Goal: Information Seeking & Learning: Compare options

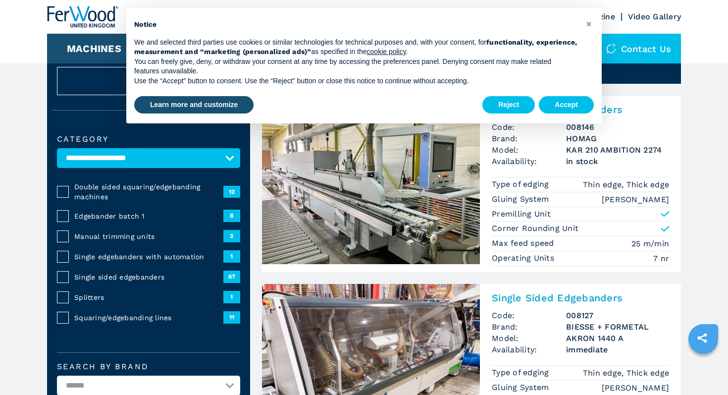
scroll to position [44, 0]
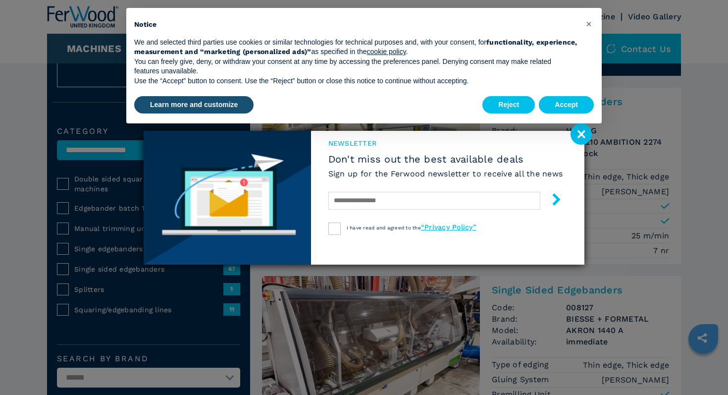
click at [585, 135] on image at bounding box center [580, 133] width 21 height 21
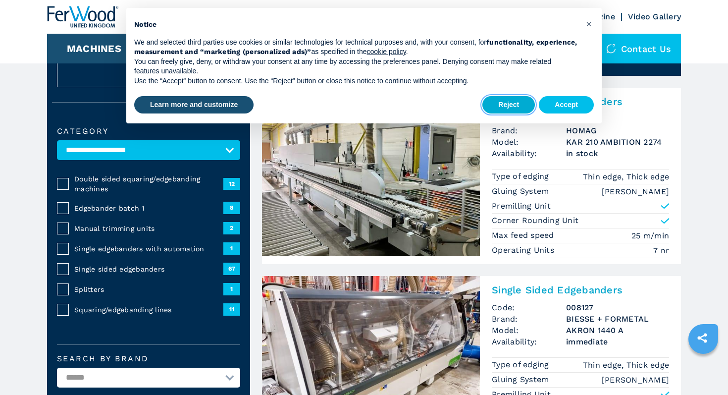
click at [516, 107] on button "Reject" at bounding box center [508, 105] width 52 height 18
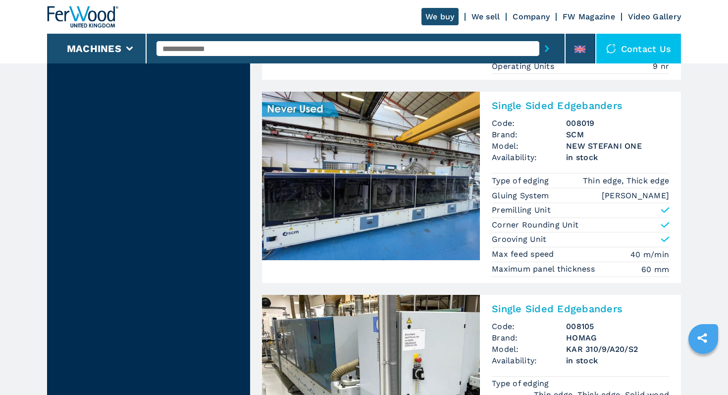
scroll to position [1953, 0]
click at [411, 161] on img at bounding box center [371, 175] width 218 height 168
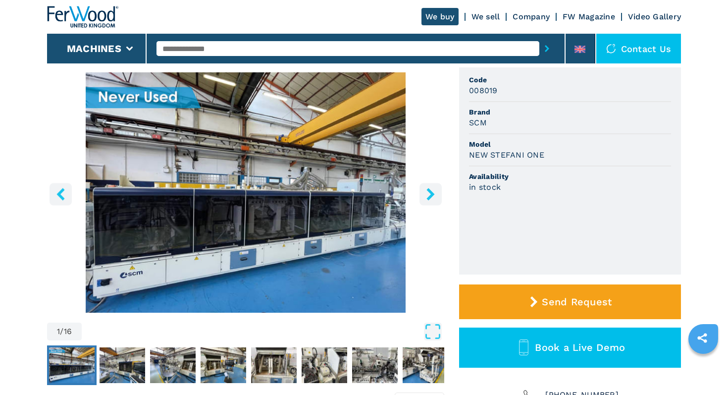
scroll to position [76, 0]
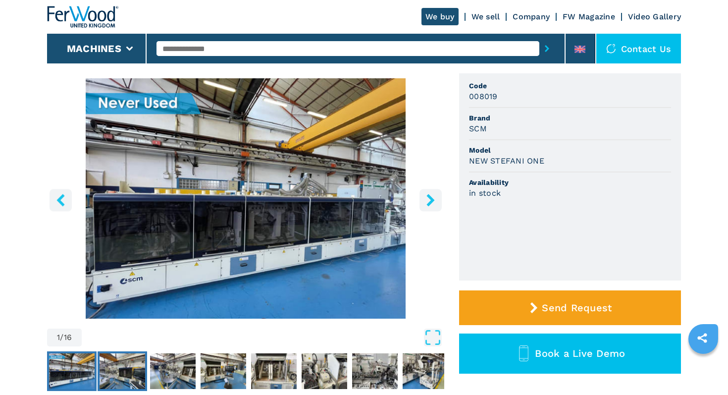
click at [131, 370] on img "Go to Slide 2" at bounding box center [123, 371] width 46 height 36
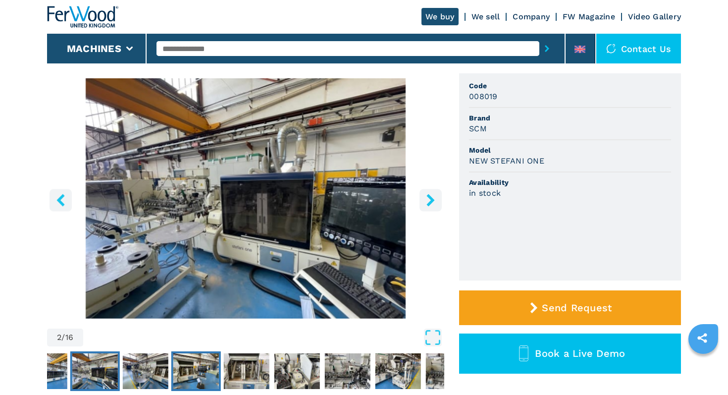
click at [185, 367] on img "Go to Slide 4" at bounding box center [196, 371] width 46 height 36
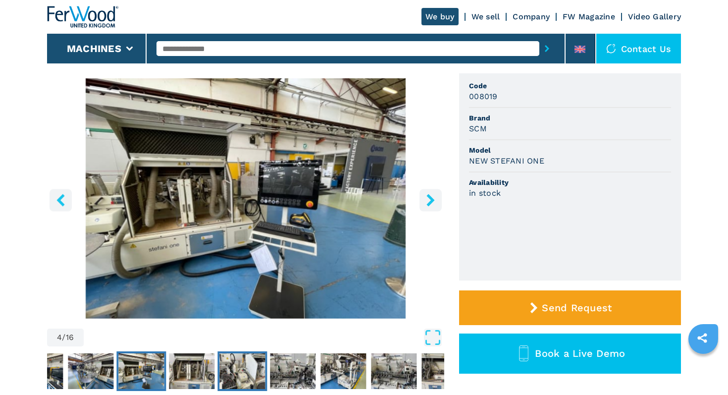
click at [253, 371] on img "Go to Slide 6" at bounding box center [242, 371] width 46 height 36
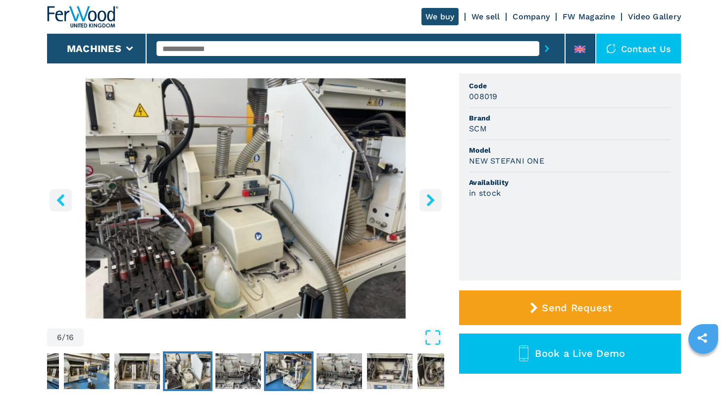
click at [270, 369] on img "Go to Slide 8" at bounding box center [289, 371] width 46 height 36
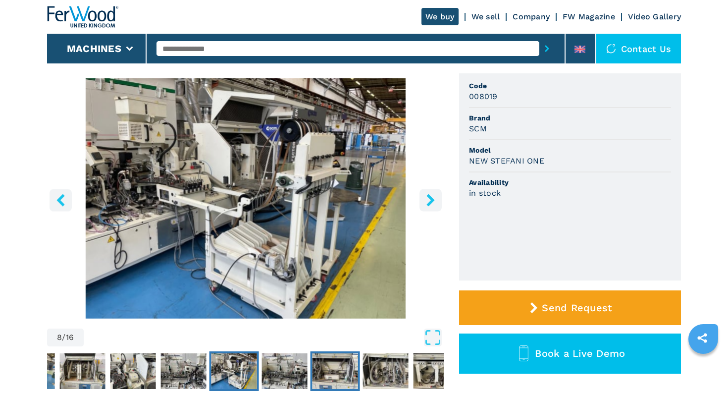
click at [324, 364] on img "Go to Slide 10" at bounding box center [335, 371] width 46 height 36
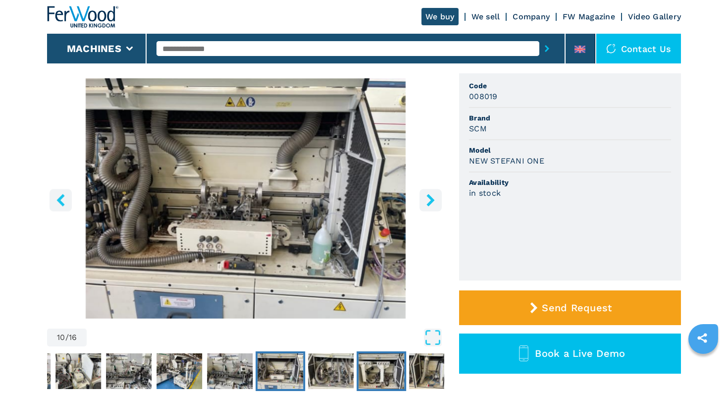
click at [385, 371] on img "Go to Slide 12" at bounding box center [382, 371] width 46 height 36
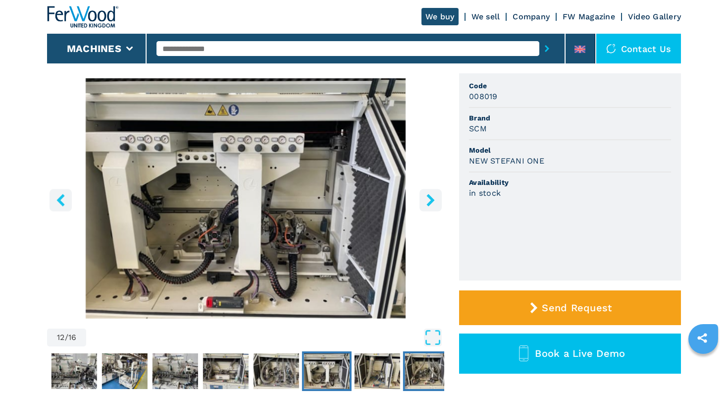
click at [423, 373] on img "Go to Slide 14" at bounding box center [428, 371] width 46 height 36
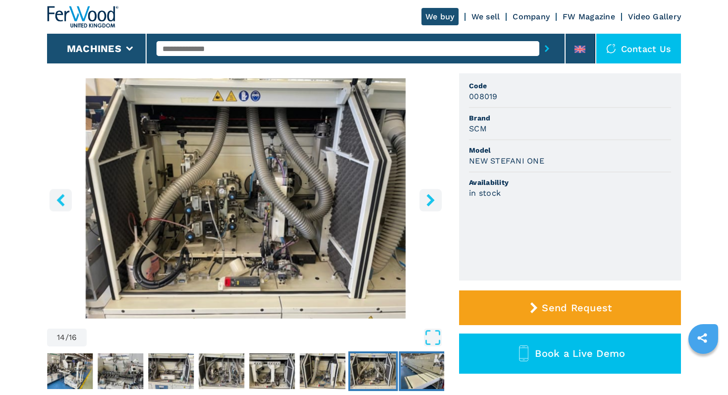
click at [432, 372] on img "Go to Slide 15" at bounding box center [424, 371] width 46 height 36
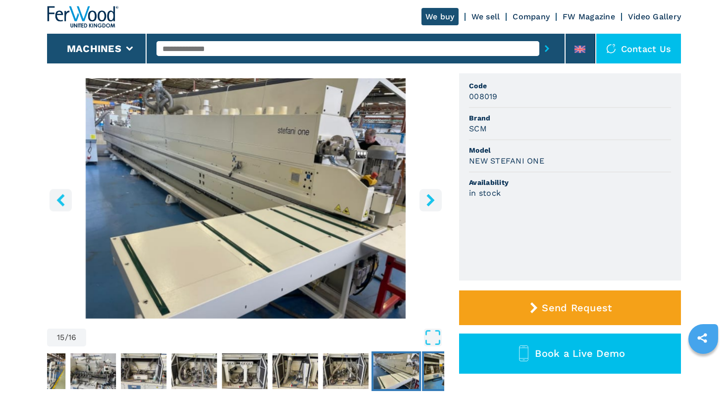
click at [435, 365] on img "Go to Slide 16" at bounding box center [447, 371] width 46 height 36
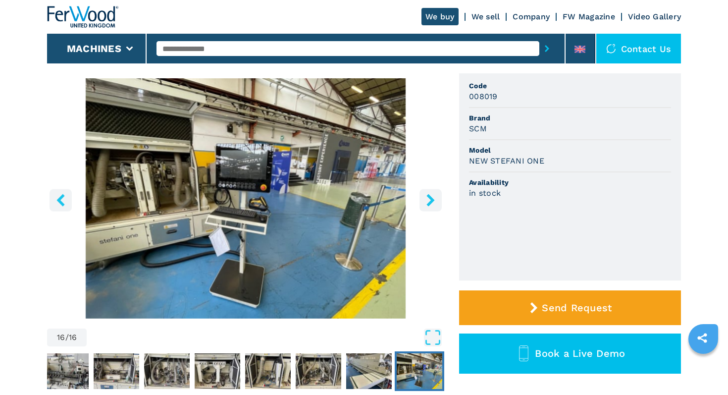
click at [435, 369] on img "Go to Slide 16" at bounding box center [420, 371] width 46 height 36
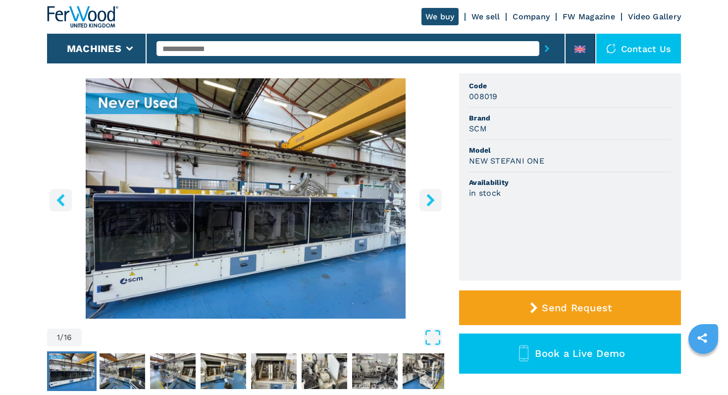
select select "**********"
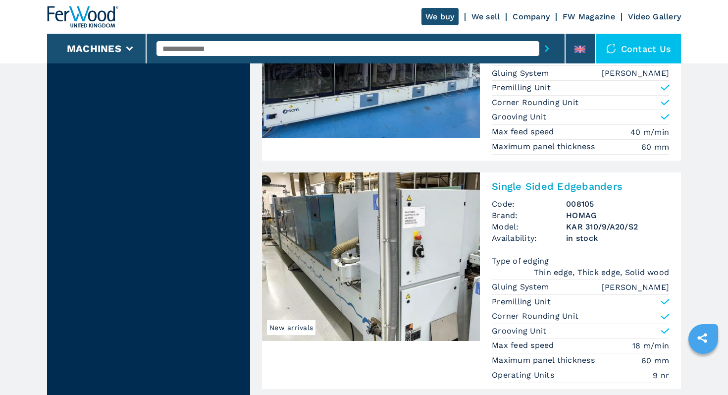
scroll to position [2140, 0]
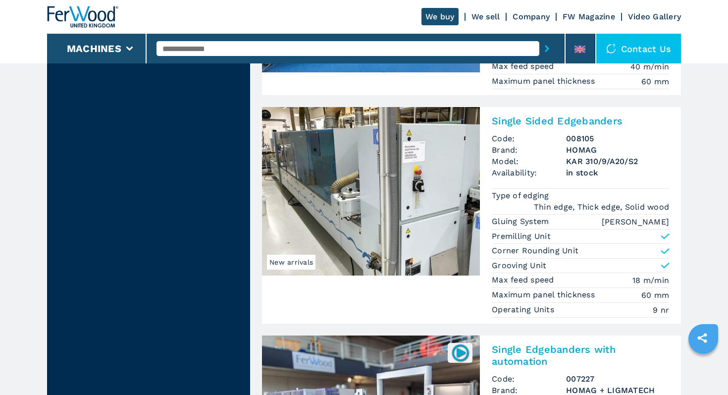
click at [390, 179] on img at bounding box center [371, 191] width 218 height 168
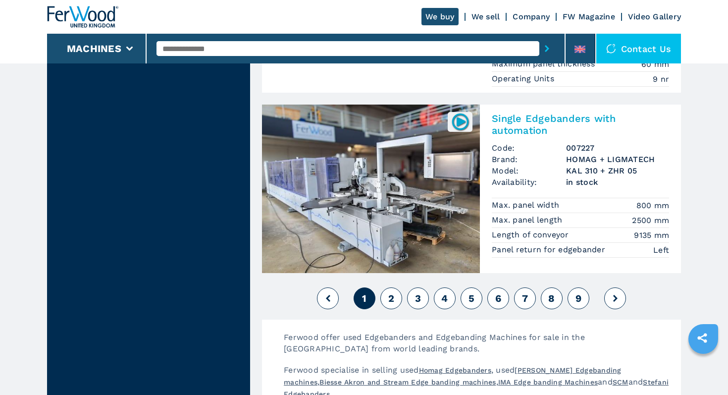
scroll to position [2416, 0]
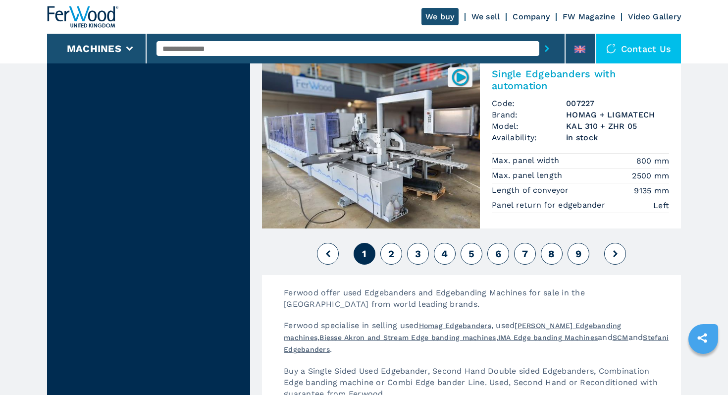
click at [396, 257] on button "2" at bounding box center [391, 254] width 22 height 22
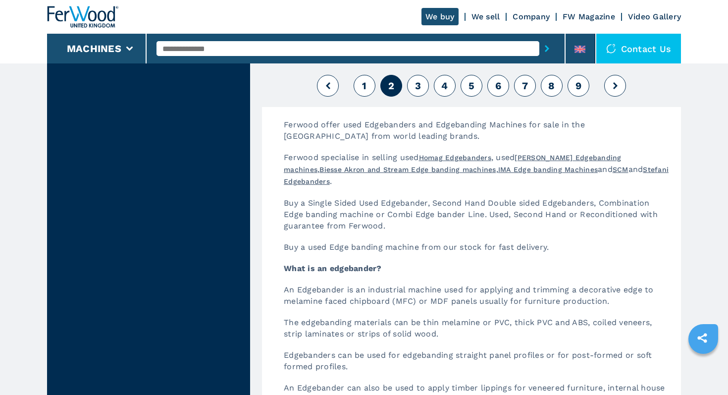
scroll to position [2625, 0]
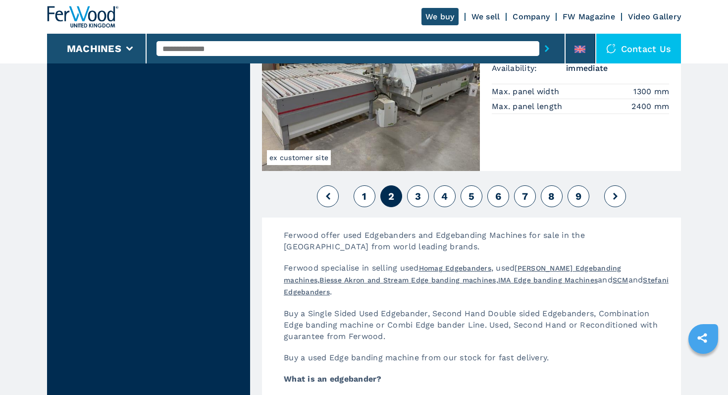
click at [419, 192] on span "3" at bounding box center [418, 196] width 6 height 12
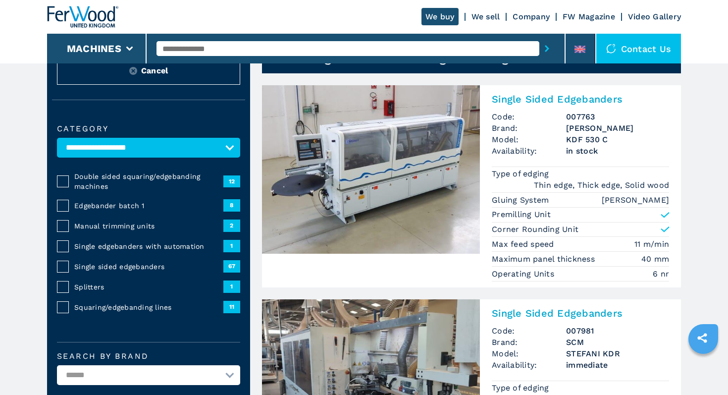
scroll to position [49, 0]
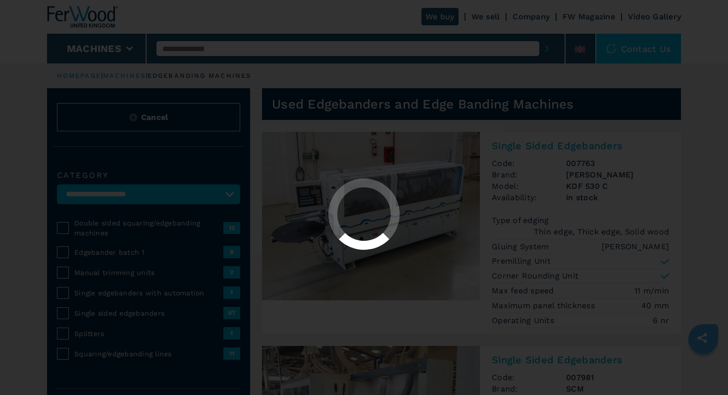
select select "**********"
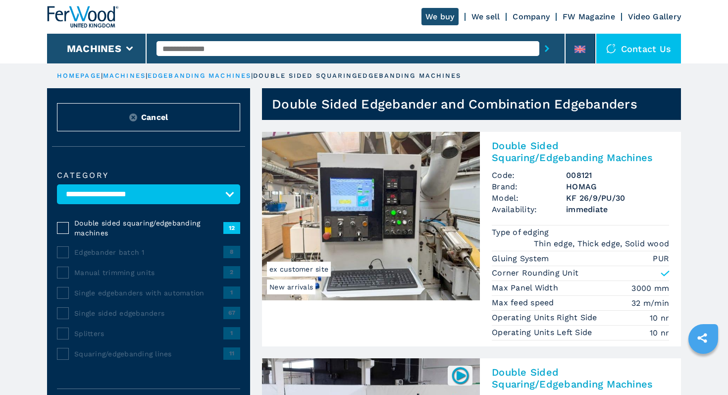
click at [185, 197] on select "**********" at bounding box center [148, 194] width 183 height 20
click at [57, 184] on select "**********" at bounding box center [148, 194] width 183 height 20
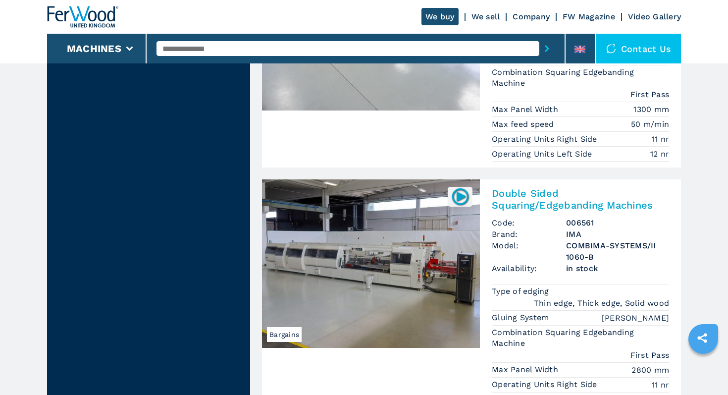
scroll to position [2491, 0]
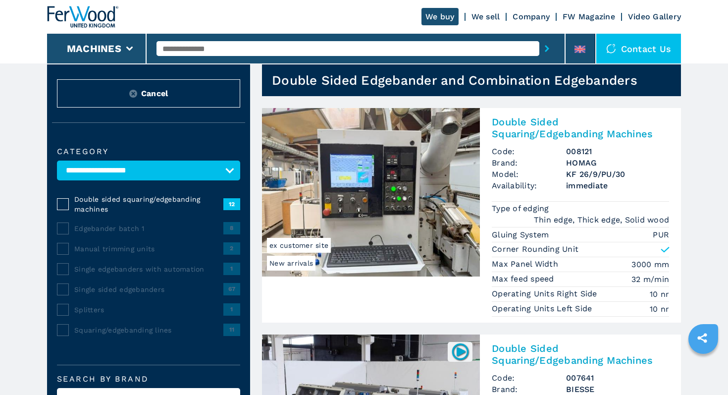
scroll to position [0, 0]
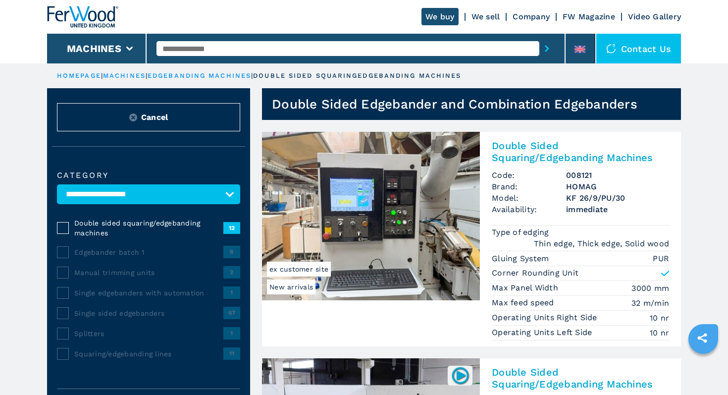
click at [385, 221] on img at bounding box center [371, 216] width 218 height 168
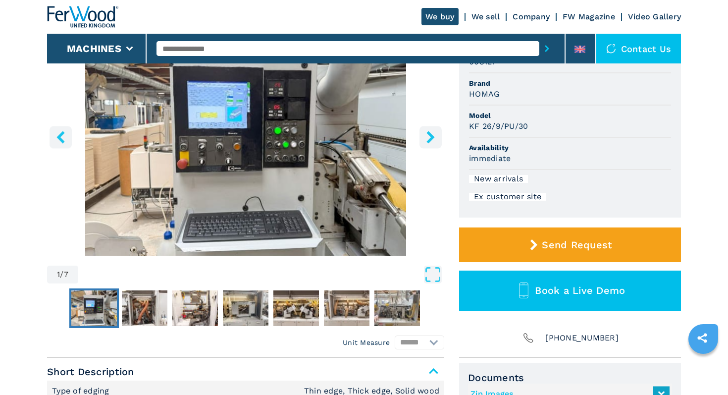
scroll to position [194, 0]
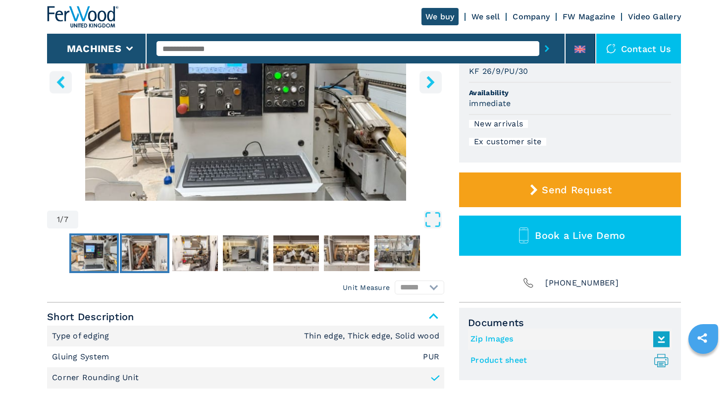
click at [131, 256] on img "Go to Slide 2" at bounding box center [145, 253] width 46 height 36
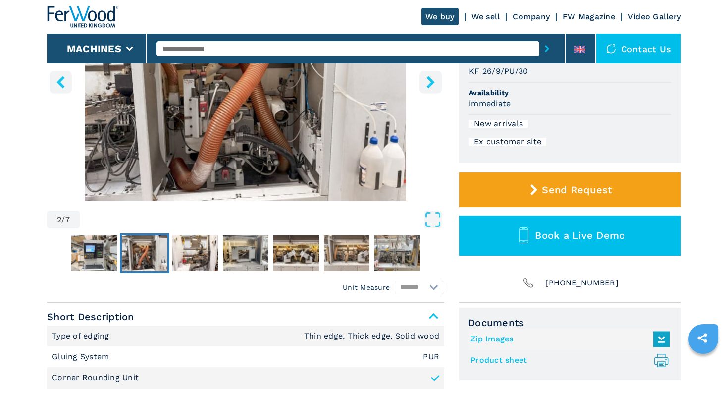
scroll to position [112, 0]
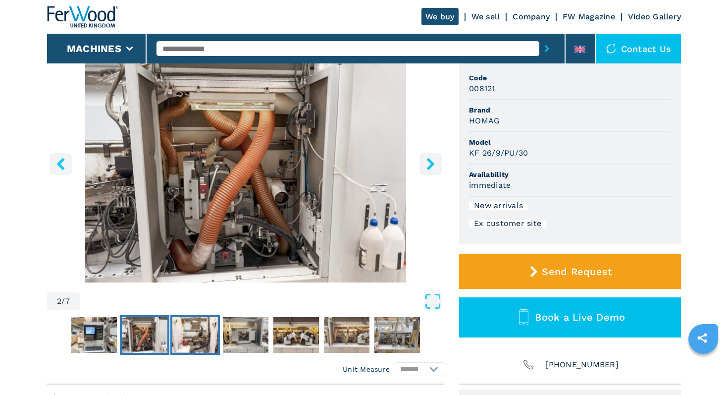
click at [191, 336] on img "Go to Slide 3" at bounding box center [195, 335] width 46 height 36
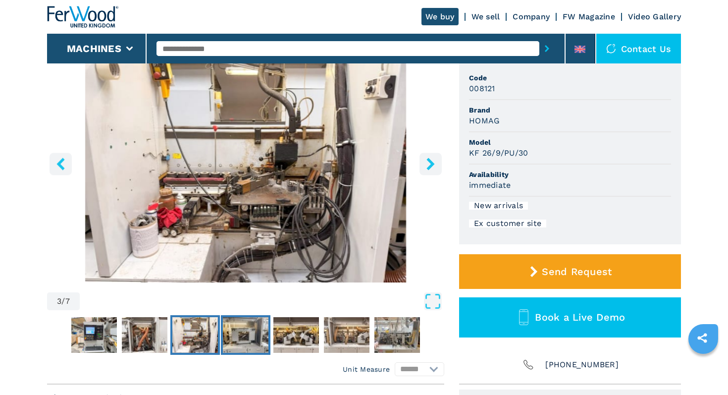
click at [226, 338] on img "Go to Slide 4" at bounding box center [246, 335] width 46 height 36
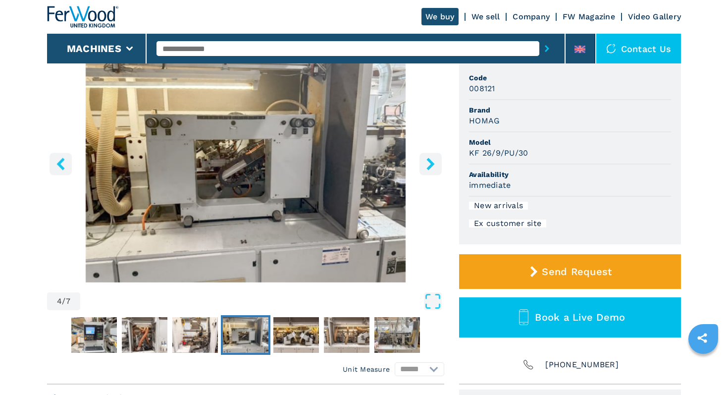
click at [258, 333] on img "Go to Slide 4" at bounding box center [246, 335] width 46 height 36
click at [277, 337] on img "Go to Slide 5" at bounding box center [296, 335] width 46 height 36
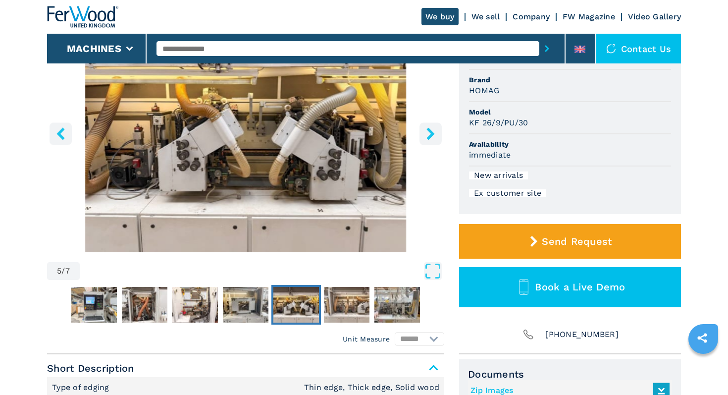
scroll to position [143, 0]
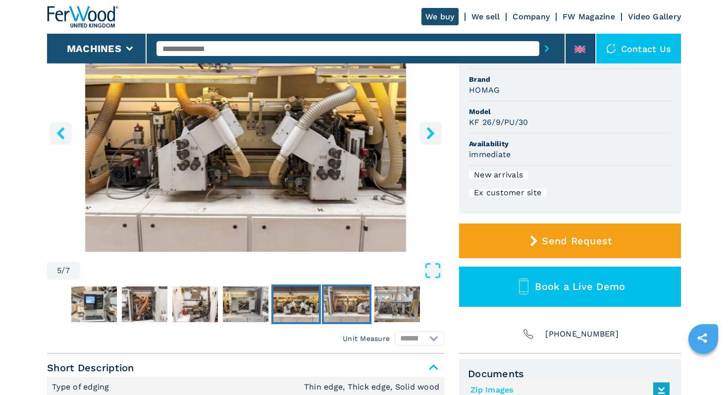
click at [335, 308] on img "Go to Slide 6" at bounding box center [347, 304] width 46 height 36
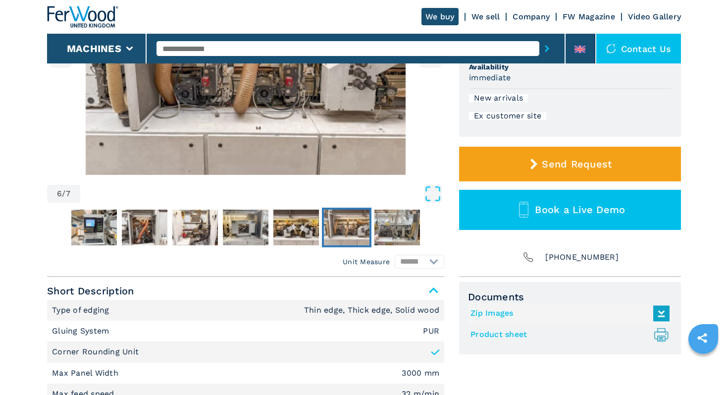
scroll to position [219, 0]
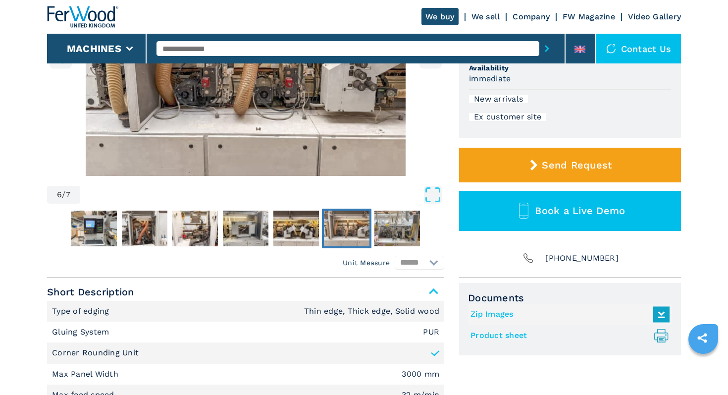
click at [362, 237] on img "Go to Slide 6" at bounding box center [347, 228] width 46 height 36
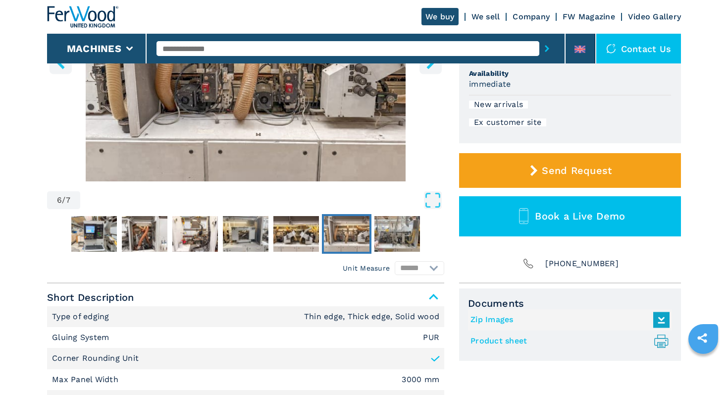
scroll to position [213, 0]
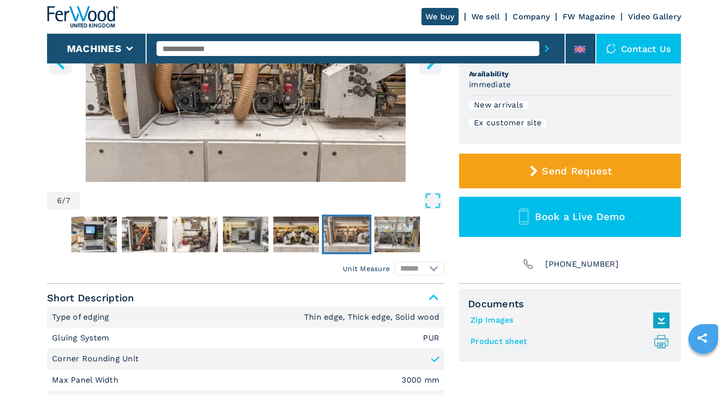
click at [360, 237] on img "Go to Slide 6" at bounding box center [347, 234] width 46 height 36
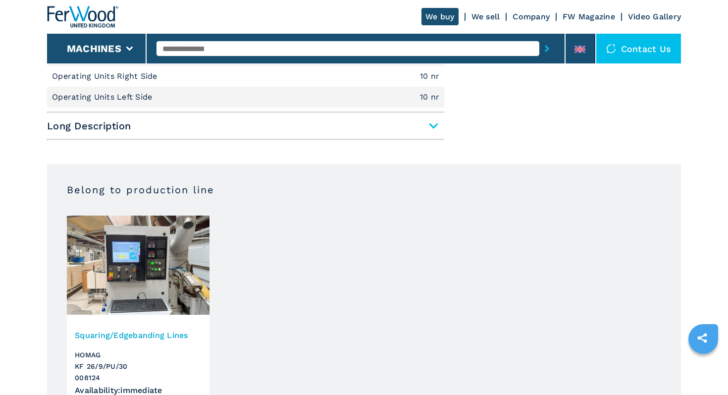
scroll to position [541, 0]
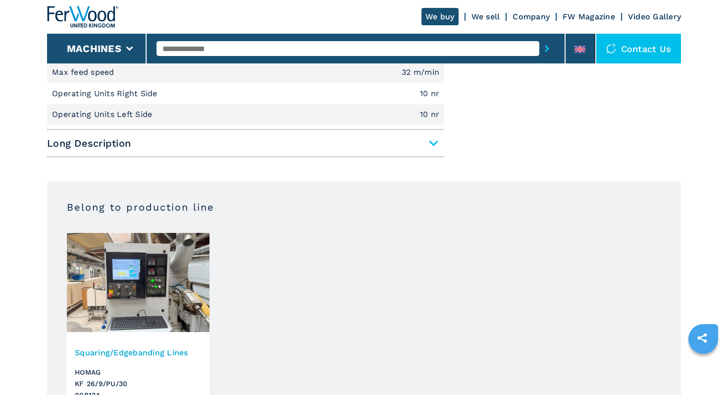
click at [431, 148] on span "Long Description" at bounding box center [245, 143] width 397 height 18
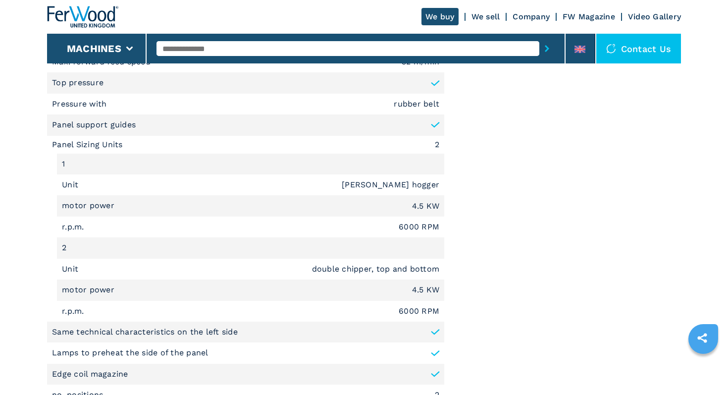
scroll to position [831, 0]
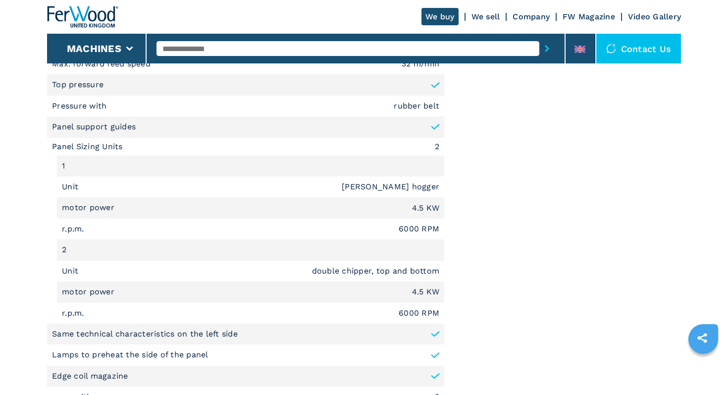
scroll to position [825, 0]
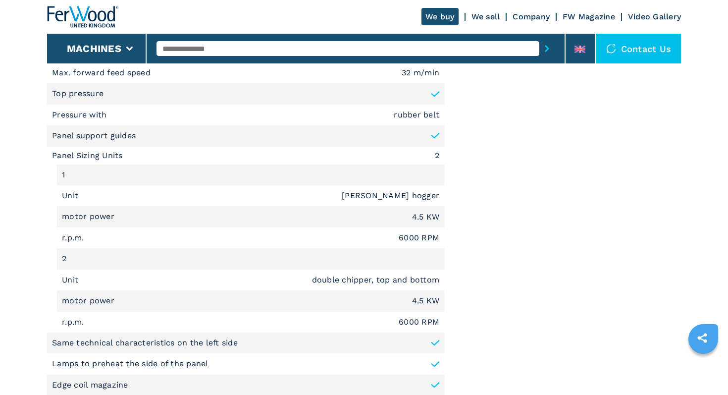
scroll to position [749, 0]
